Goal: Navigation & Orientation: Find specific page/section

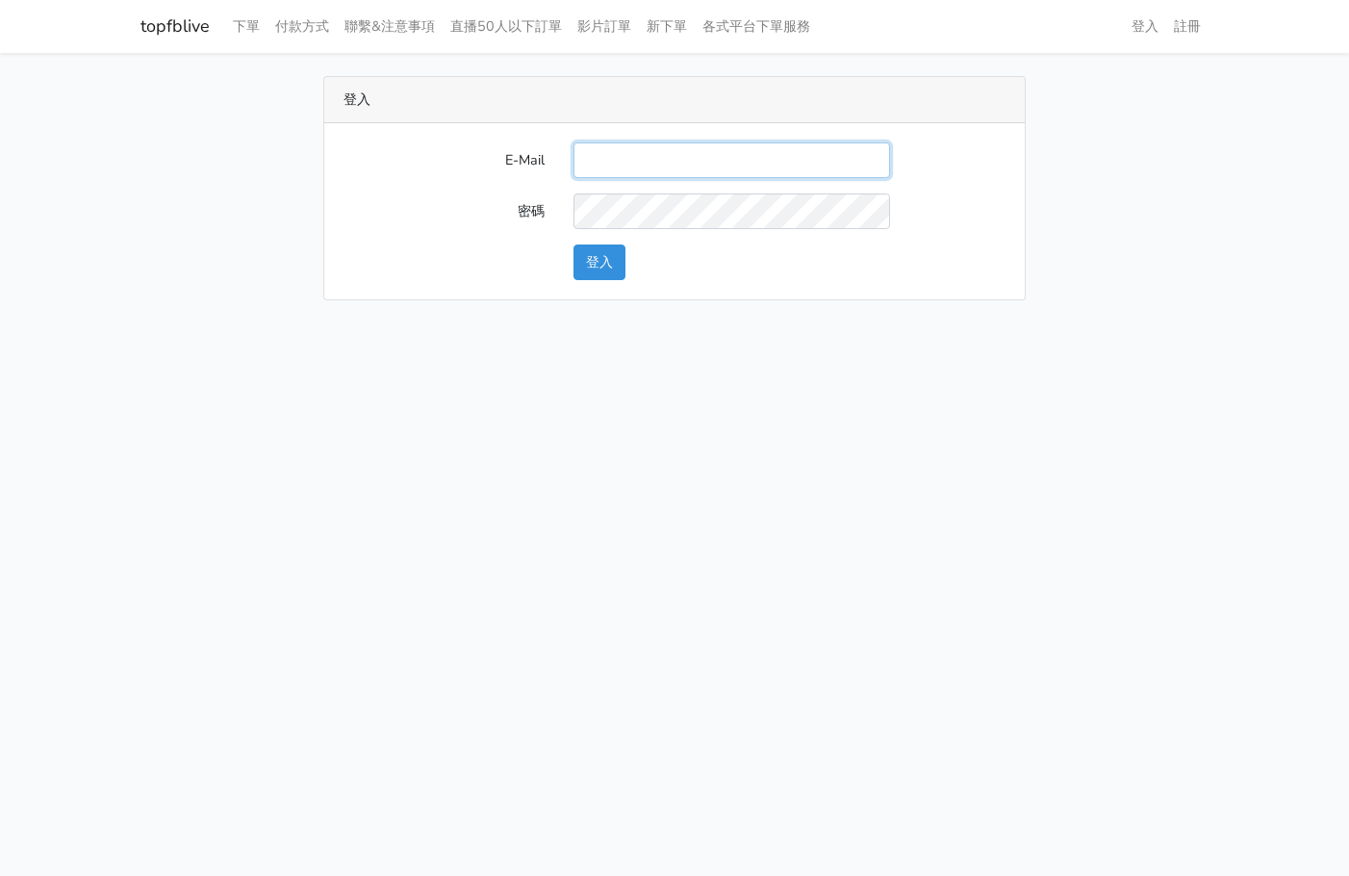
drag, startPoint x: 603, startPoint y: 157, endPoint x: 619, endPoint y: 166, distance: 18.2
click at [604, 157] on input "E-Mail" at bounding box center [732, 160] width 317 height 36
type input "gftv30000@yahoo.com.tw"
click at [617, 255] on button "登入" at bounding box center [600, 262] width 52 height 36
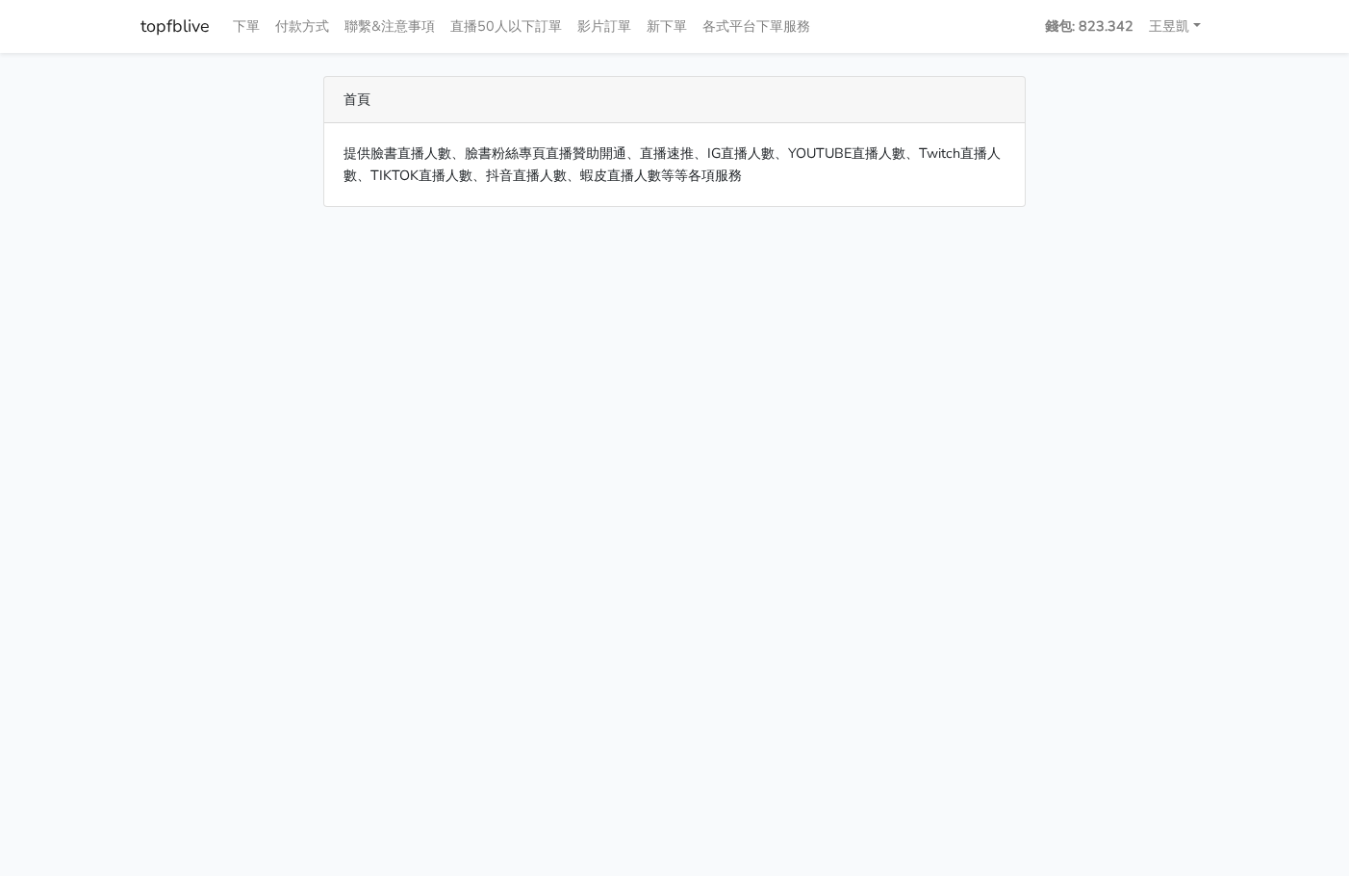
click at [459, 230] on html "topfblive 下單 付款方式 聯繫&注意事項 直播50人以下訂單 影片訂單 新下單 各式平台下單服務 錢包: 823.342" at bounding box center [674, 115] width 1349 height 230
click at [281, 230] on html "topfblive 下單 付款方式 聯繫&注意事項 直播50人以下訂單 影片訂單 新下單 各式平台下單服務 錢包: 823.342" at bounding box center [674, 115] width 1349 height 230
click at [243, 182] on div "首頁 提供臉書直播人數、臉書粉絲專頁直播贊助開通、直播速推、IG直播人數、YOUTUBE直播人數、Twitch直播人數、TIKTOK直播人數、抖音直播人數、蝦…" at bounding box center [674, 141] width 1097 height 131
click at [253, 230] on html "topfblive 下單 付款方式 聯繫&注意事項 直播50人以下訂單 影片訂單 新下單 各式平台下單服務 錢包: 823.342" at bounding box center [674, 115] width 1349 height 230
